Goal: Task Accomplishment & Management: Complete application form

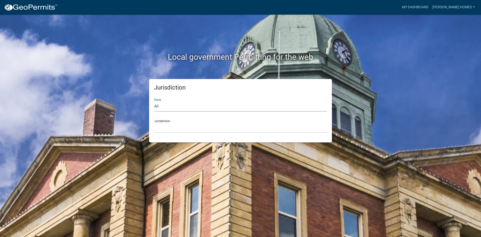
click at [190, 107] on select "All [US_STATE] [US_STATE] [US_STATE] [US_STATE] [US_STATE] [US_STATE] [US_STATE…" at bounding box center [240, 106] width 173 height 10
select select "[US_STATE]"
click at [154, 101] on select "All [US_STATE] [US_STATE] [US_STATE] [US_STATE] [US_STATE] [US_STATE] [US_STATE…" at bounding box center [240, 106] width 173 height 10
click at [187, 127] on select "City of [GEOGRAPHIC_DATA], [US_STATE] City of [GEOGRAPHIC_DATA], [US_STATE] Cit…" at bounding box center [240, 127] width 173 height 10
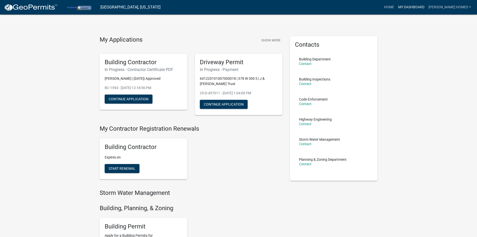
click at [422, 6] on link "My Dashboard" at bounding box center [411, 8] width 30 height 10
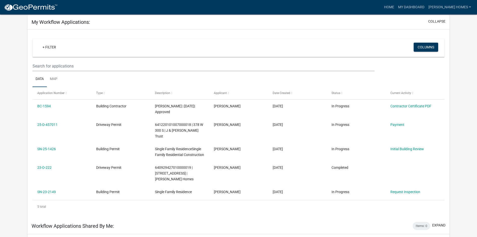
scroll to position [25, 0]
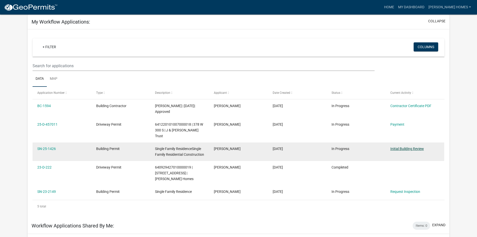
click at [401, 146] on link "Initial Building Review" at bounding box center [407, 148] width 34 height 4
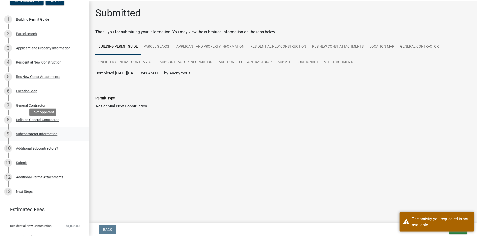
scroll to position [53, 0]
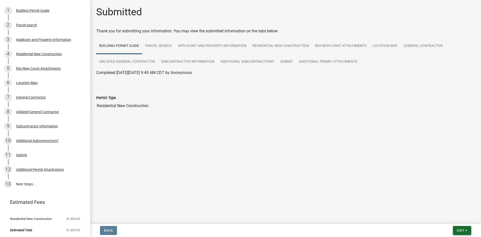
click at [464, 229] on span "Exit" at bounding box center [460, 230] width 7 height 4
click at [451, 216] on button "Save & Exit" at bounding box center [451, 217] width 40 height 12
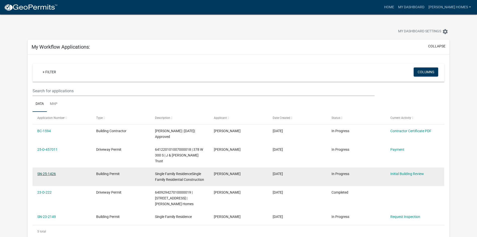
click at [44, 172] on link "SN-25-1426" at bounding box center [46, 174] width 19 height 4
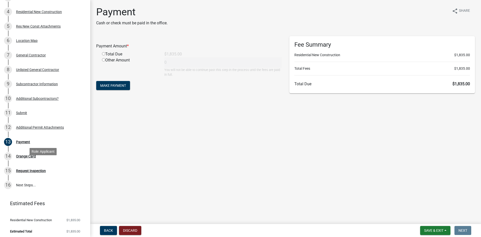
scroll to position [96, 0]
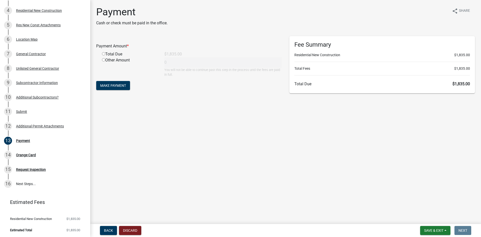
click at [383, 156] on main "Payment Cash or check must be paid in the office. share Share Payment Amount * …" at bounding box center [285, 111] width 391 height 222
click at [102, 54] on input "radio" at bounding box center [103, 53] width 3 height 3
radio input "true"
type input "1835"
click at [112, 84] on span "Make Payment" at bounding box center [113, 85] width 26 height 4
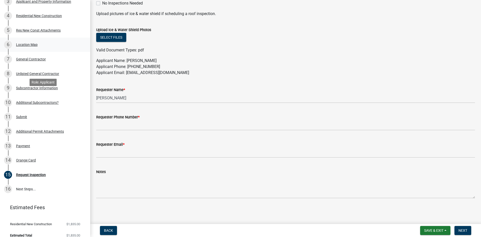
scroll to position [96, 0]
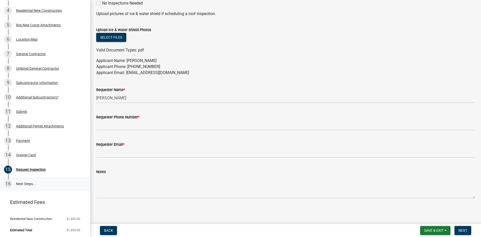
click at [21, 182] on link "16 Next Steps..." at bounding box center [45, 184] width 90 height 15
click at [28, 140] on div "Payment" at bounding box center [23, 141] width 14 height 4
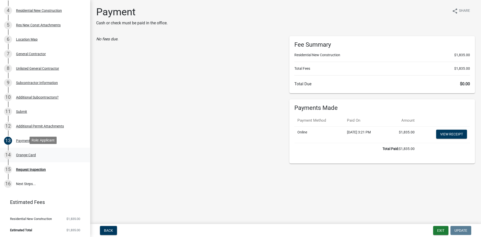
click at [25, 156] on div "Orange Card" at bounding box center [26, 155] width 20 height 4
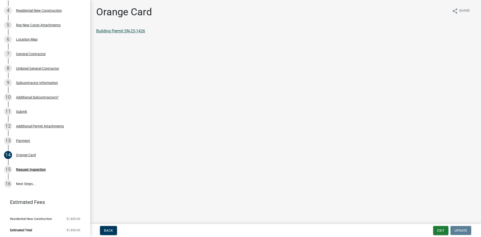
click at [121, 31] on link "Building Permit SN-25-1426" at bounding box center [120, 31] width 49 height 5
